Goal: Task Accomplishment & Management: Use online tool/utility

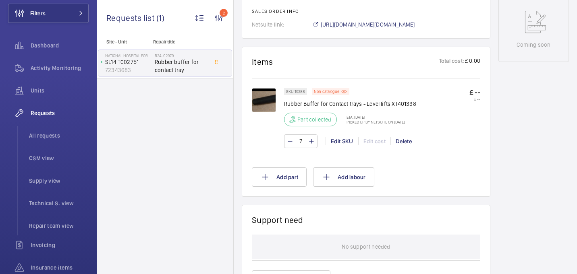
scroll to position [390, 0]
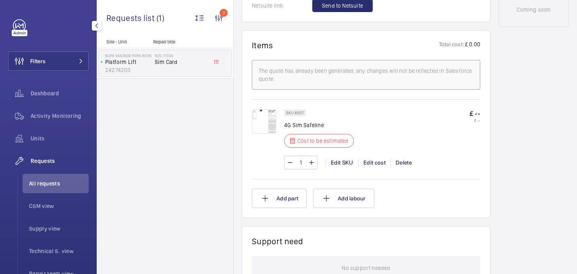
scroll to position [449, 0]
click at [59, 177] on li "All requests" at bounding box center [56, 183] width 66 height 19
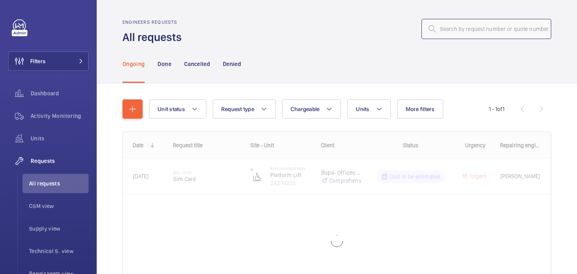
click at [469, 22] on input "text" at bounding box center [486, 29] width 130 height 20
paste input "R25-10628"
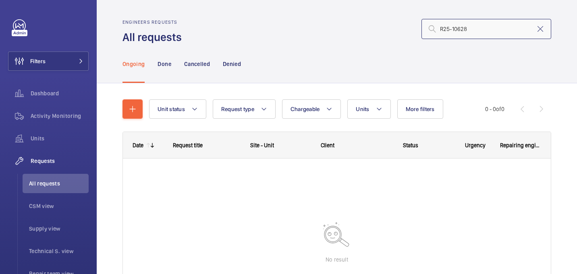
click at [441, 32] on input "R25-10628" at bounding box center [486, 29] width 130 height 20
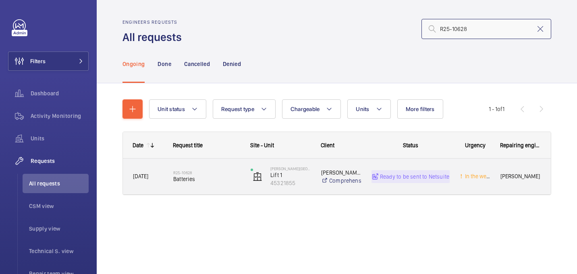
type input "R25-10628"
click at [199, 178] on span "Batteries" at bounding box center [206, 179] width 67 height 8
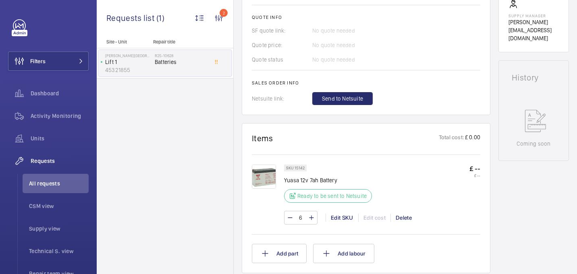
scroll to position [331, 0]
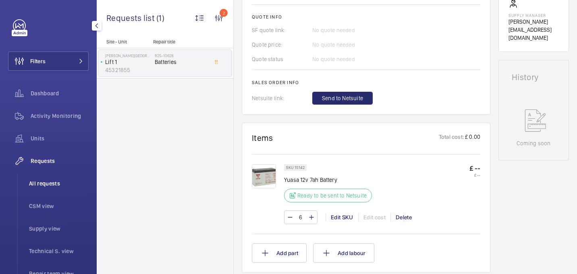
click at [46, 188] on li "All requests" at bounding box center [56, 183] width 66 height 19
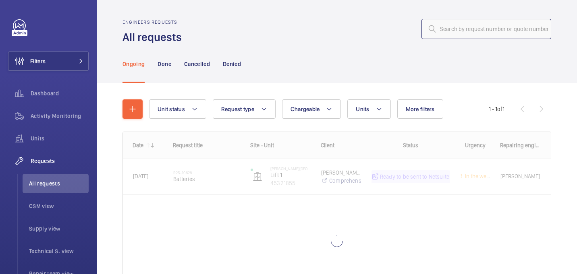
click at [448, 35] on input "text" at bounding box center [486, 29] width 130 height 20
paste input "R25-10628"
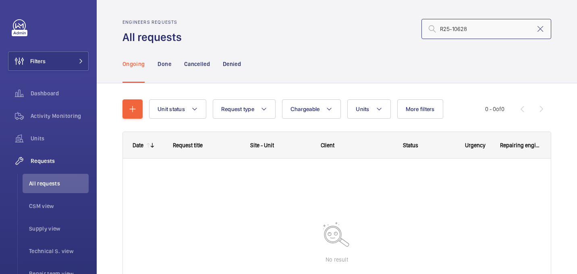
click at [441, 31] on input "R25-10628" at bounding box center [486, 29] width 130 height 20
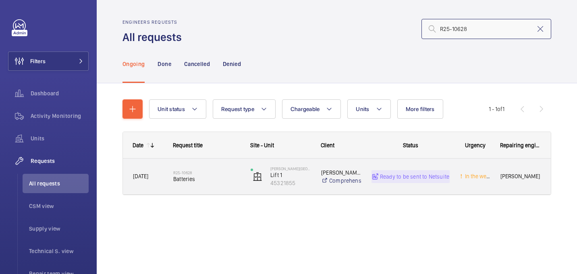
type input "R25-10628"
click at [207, 173] on h2 "R25-10628" at bounding box center [206, 172] width 67 height 5
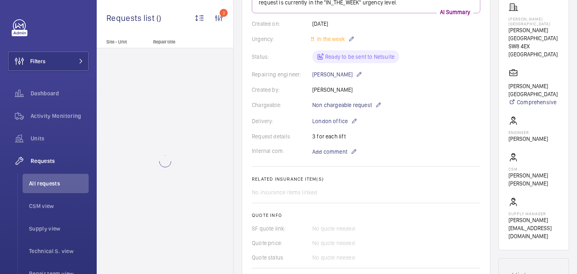
scroll to position [348, 0]
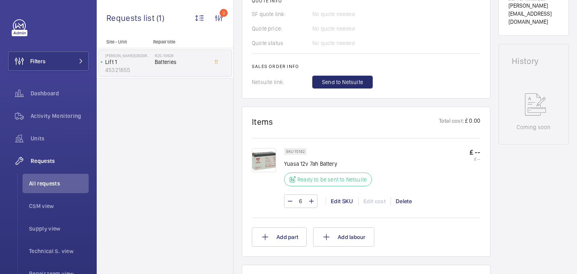
click at [286, 167] on p "Yuasa 12v 7ah Battery" at bounding box center [330, 164] width 93 height 8
copy div "Yuasa 12v 7ah Battery"
click at [346, 84] on span "Send to Netsuite" at bounding box center [342, 82] width 41 height 8
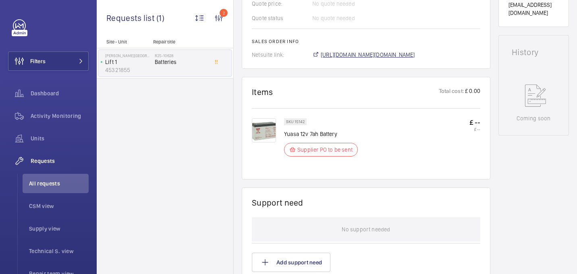
scroll to position [364, 0]
click at [355, 56] on span "[URL][DOMAIN_NAME][DOMAIN_NAME]" at bounding box center [368, 55] width 94 height 8
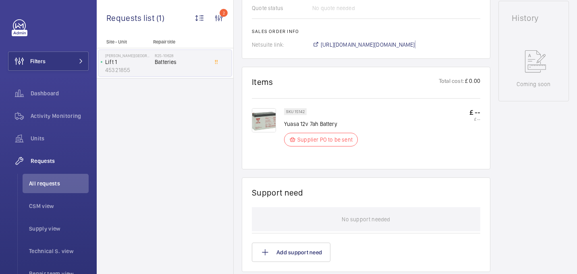
scroll to position [0, 0]
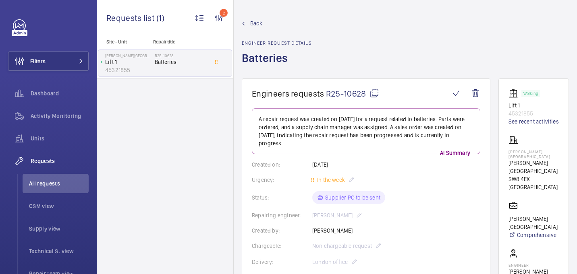
click at [531, 159] on p "[PERSON_NAME][GEOGRAPHIC_DATA]" at bounding box center [533, 154] width 50 height 10
copy p "[PERSON_NAME][GEOGRAPHIC_DATA]"
